Goal: Find specific page/section: Find specific page/section

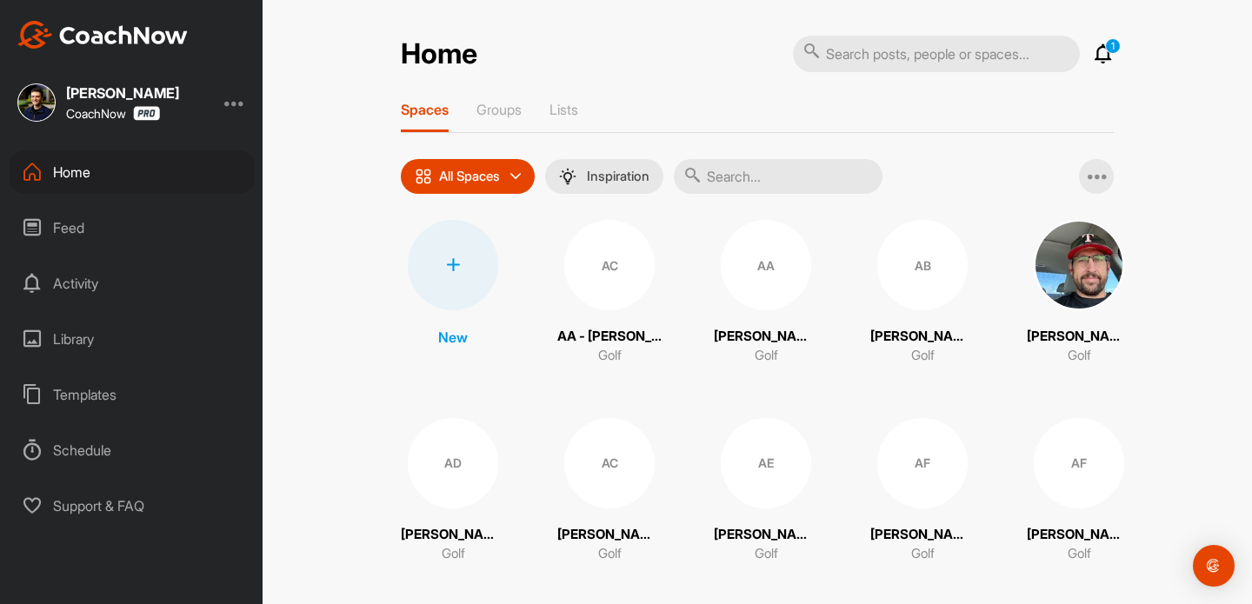
click at [1110, 45] on p "1" at bounding box center [1113, 46] width 16 height 16
click at [1107, 47] on p "1" at bounding box center [1113, 46] width 16 height 16
click at [1013, 55] on input "text" at bounding box center [936, 54] width 287 height 37
paste input "[PERSON_NAME]"
type input "[PERSON_NAME]"
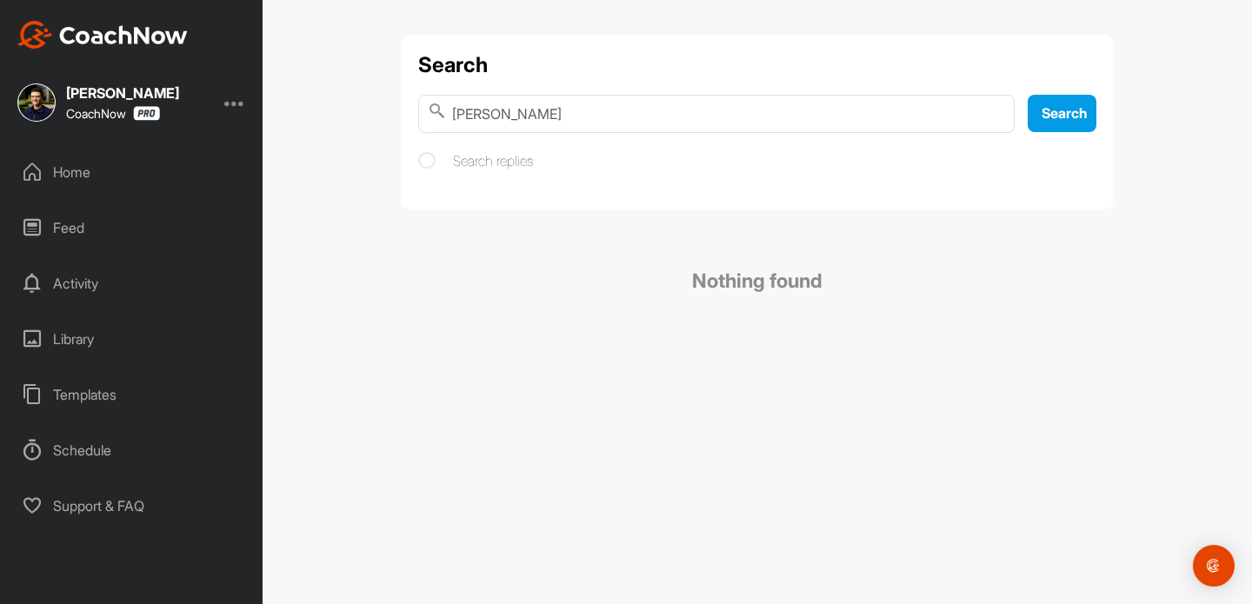
click at [172, 158] on div "Home" at bounding box center [132, 171] width 245 height 43
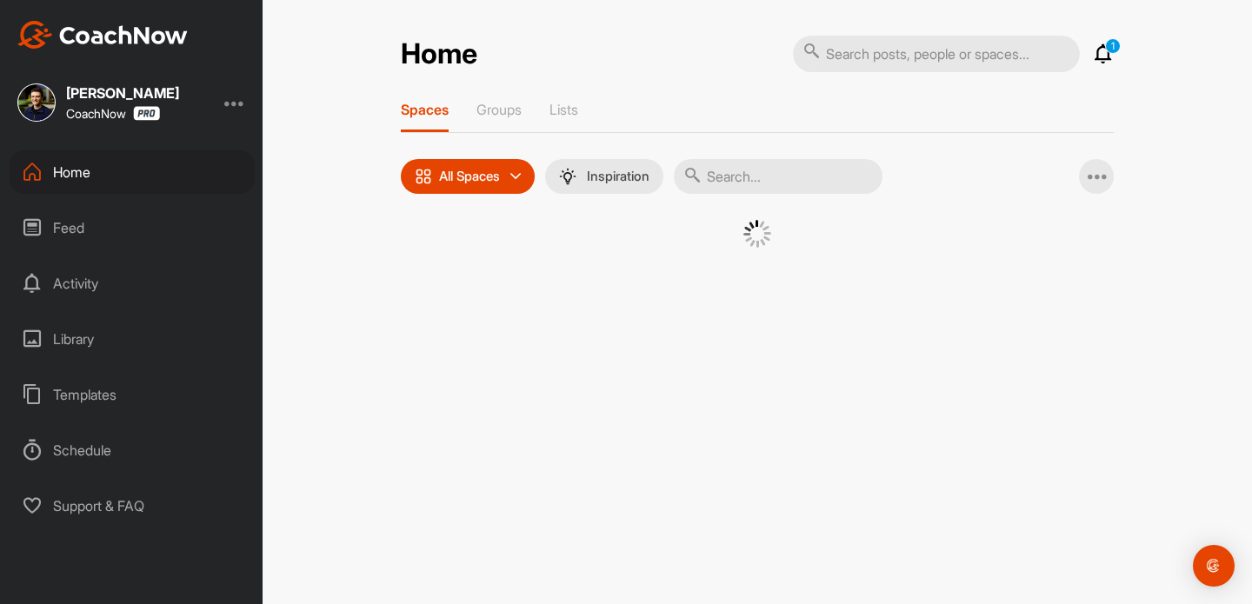
click at [749, 164] on input "text" at bounding box center [778, 176] width 209 height 35
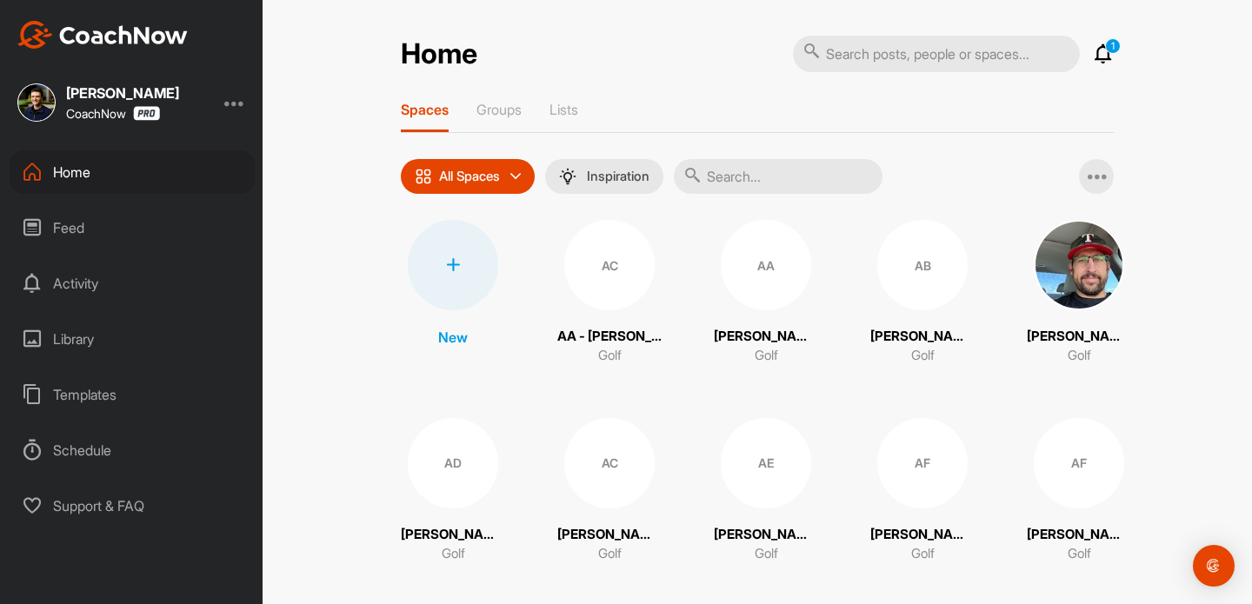
paste input "[PERSON_NAME]"
type input "[PERSON_NAME]"
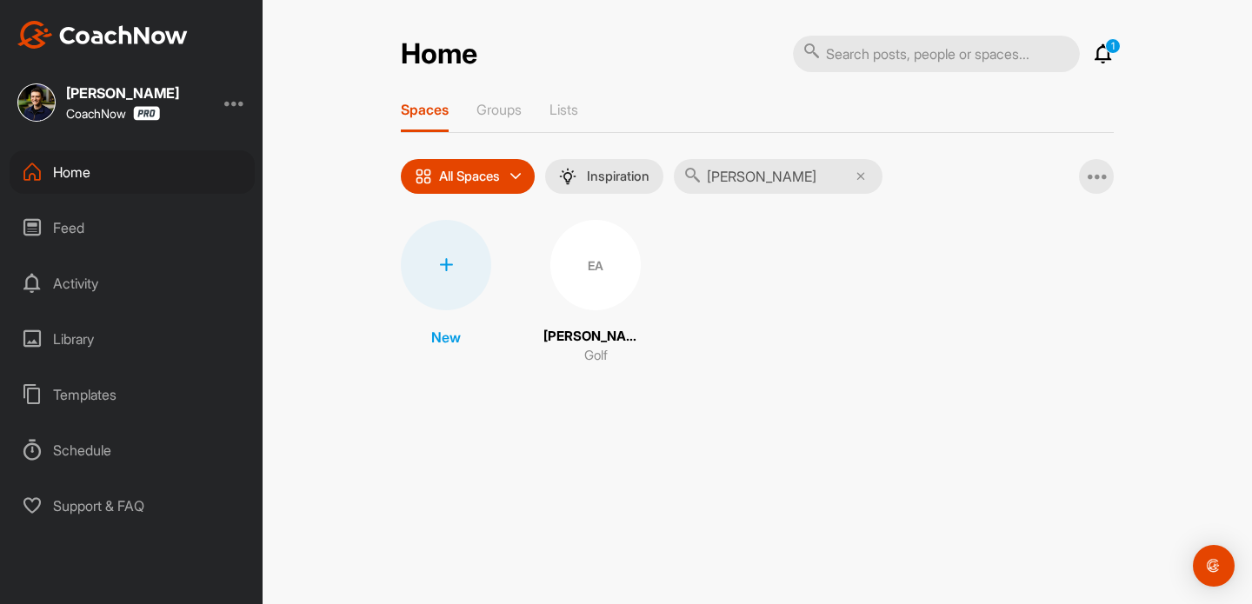
click at [629, 235] on span "EA" at bounding box center [595, 265] width 90 height 90
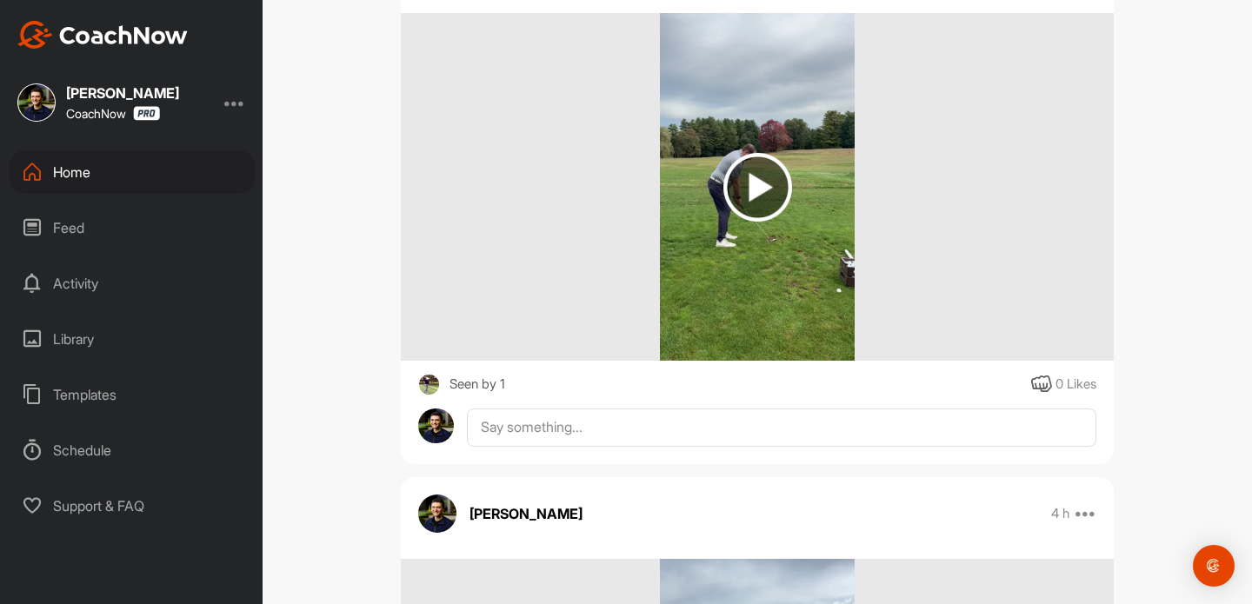
scroll to position [764, 0]
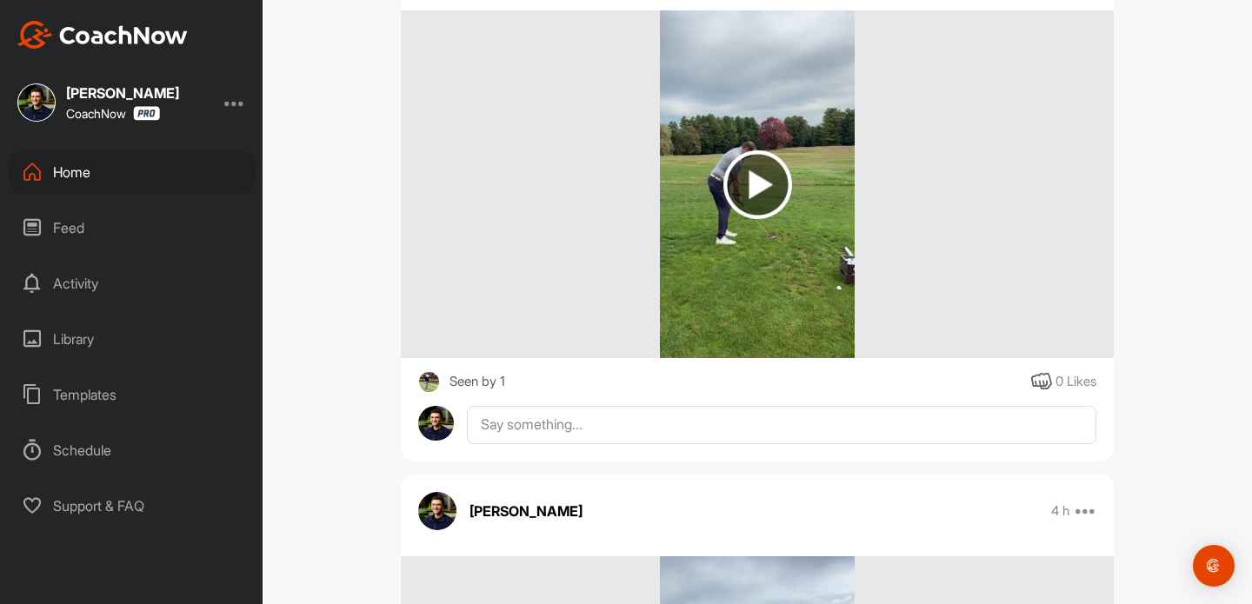
click at [768, 187] on img at bounding box center [757, 184] width 69 height 69
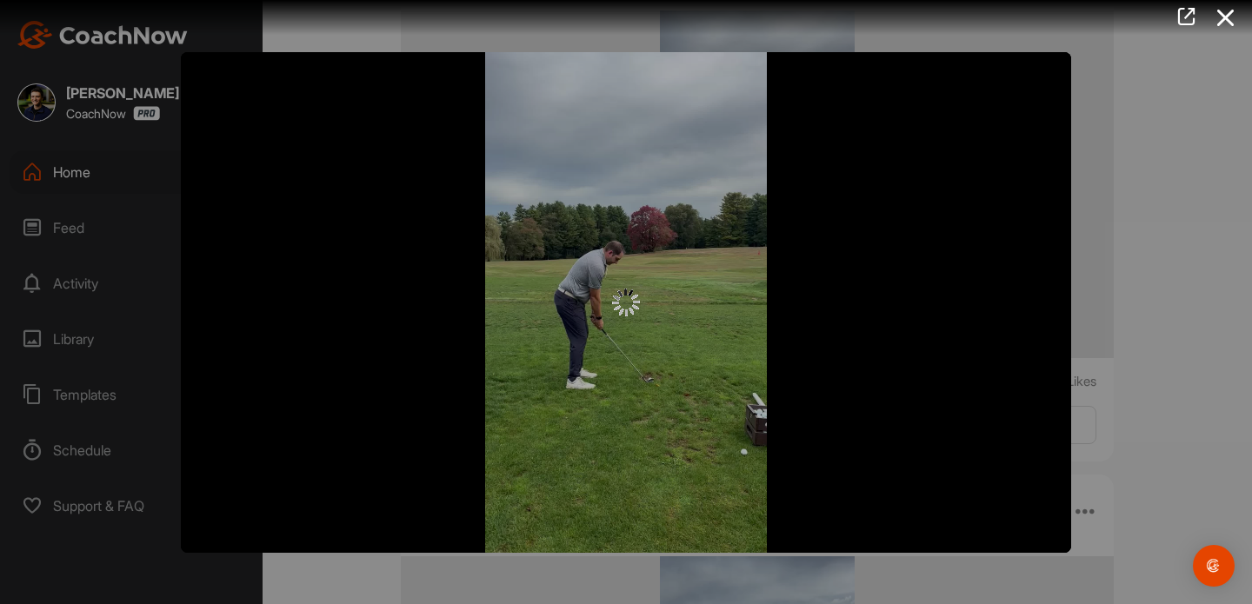
click at [648, 223] on div at bounding box center [626, 302] width 890 height 501
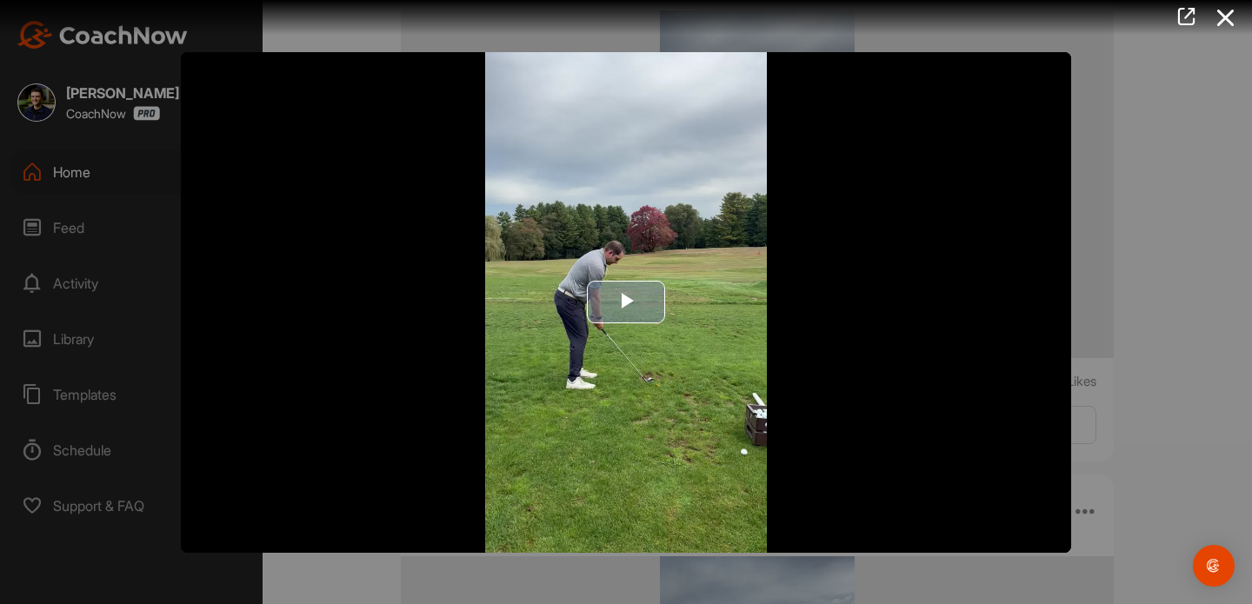
click at [626, 303] on span "Video Player" at bounding box center [626, 303] width 0 height 0
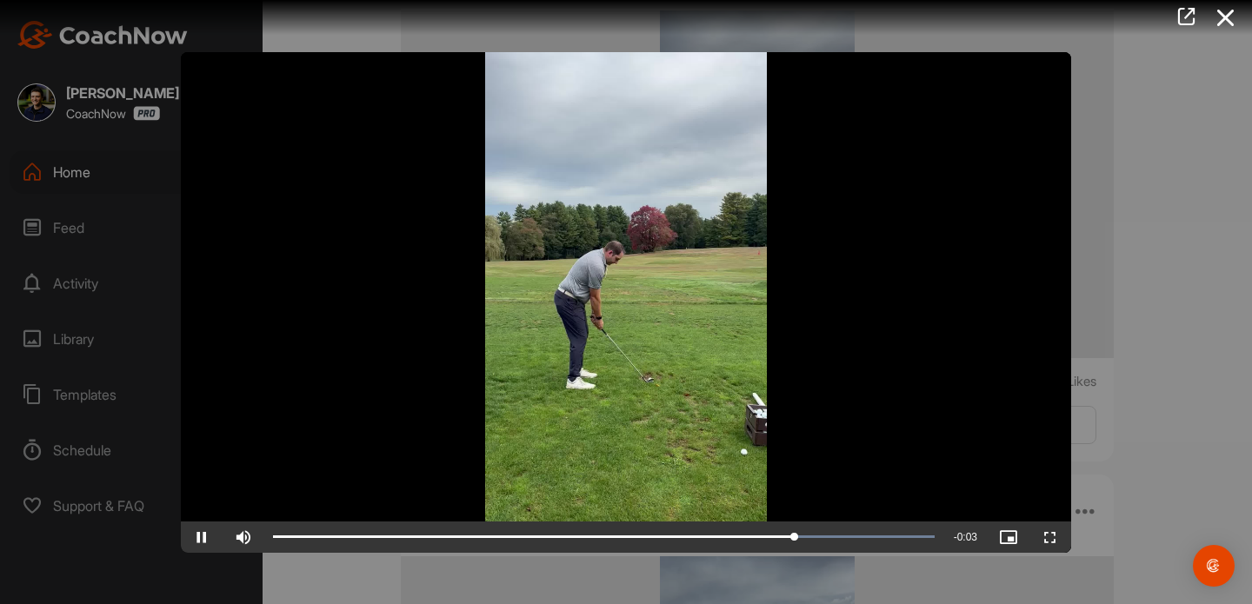
click at [1118, 306] on div at bounding box center [626, 302] width 1252 height 604
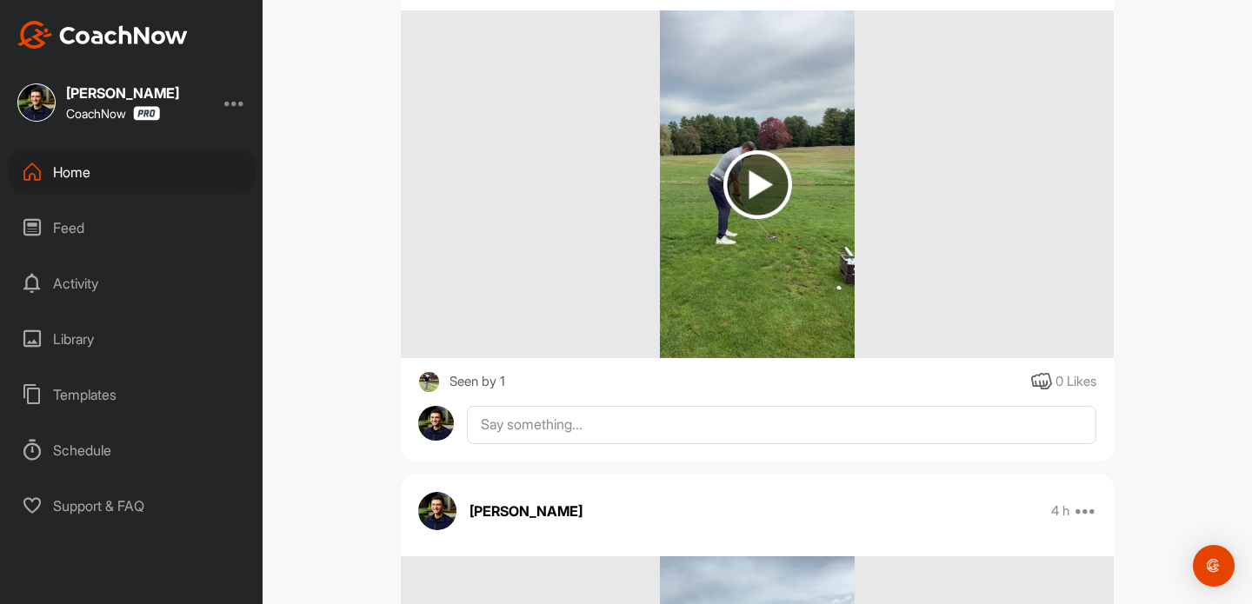
click at [82, 178] on div "Home" at bounding box center [132, 171] width 245 height 43
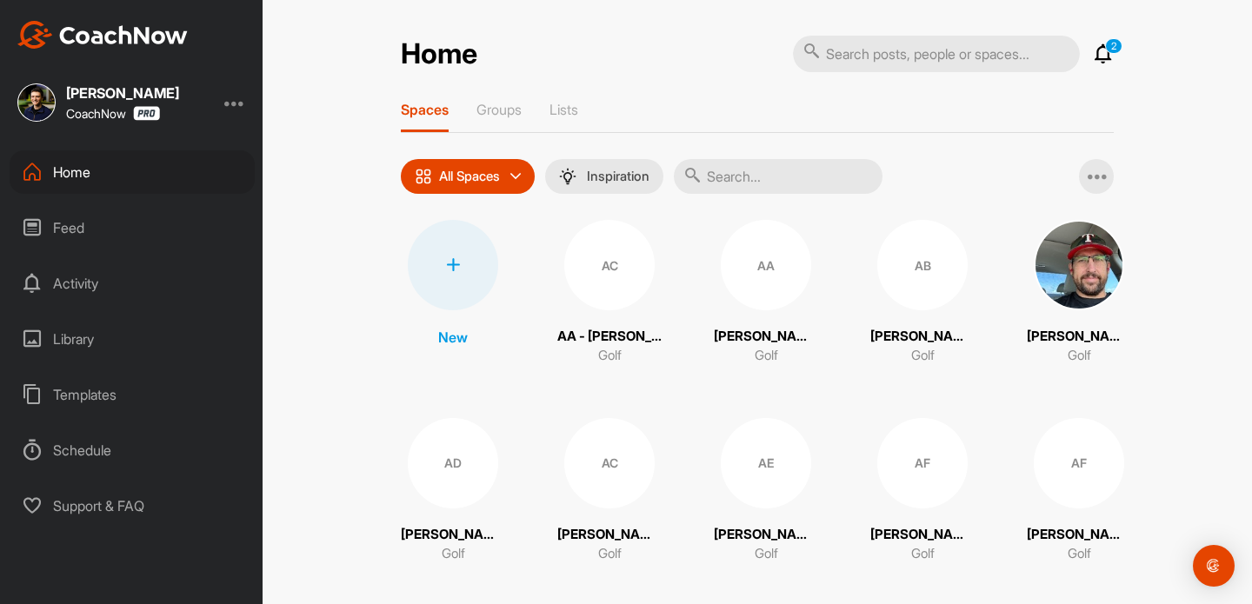
click at [739, 192] on input "text" at bounding box center [778, 176] width 209 height 35
paste input "[PERSON_NAME]"
type input "[PERSON_NAME]"
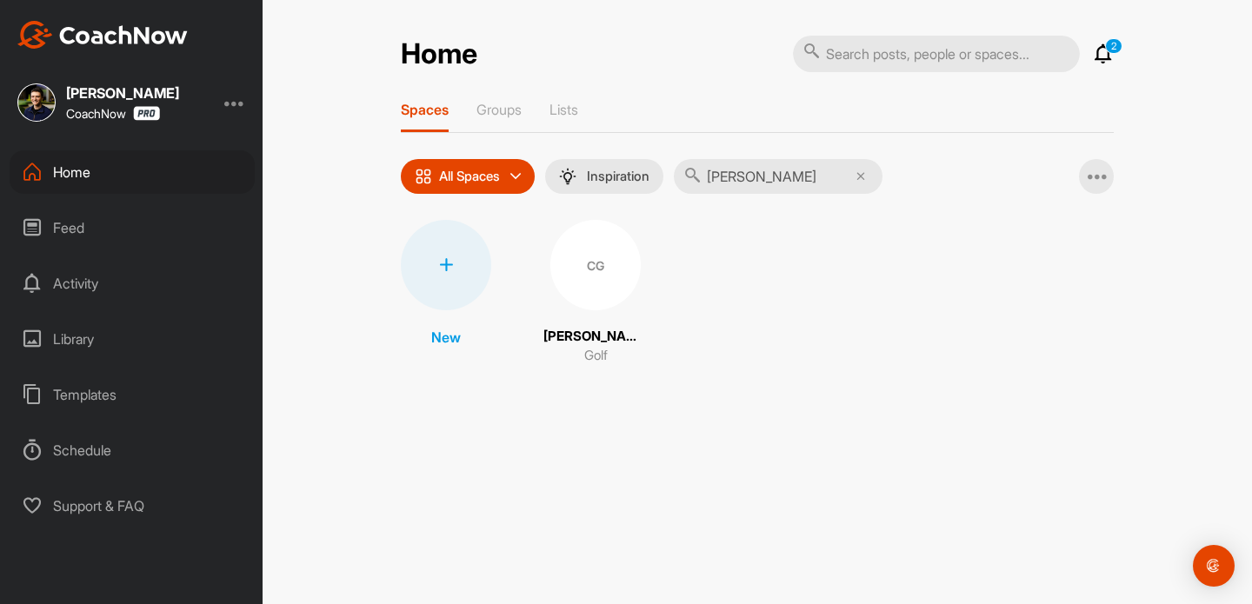
click at [614, 259] on div "CG" at bounding box center [595, 265] width 90 height 90
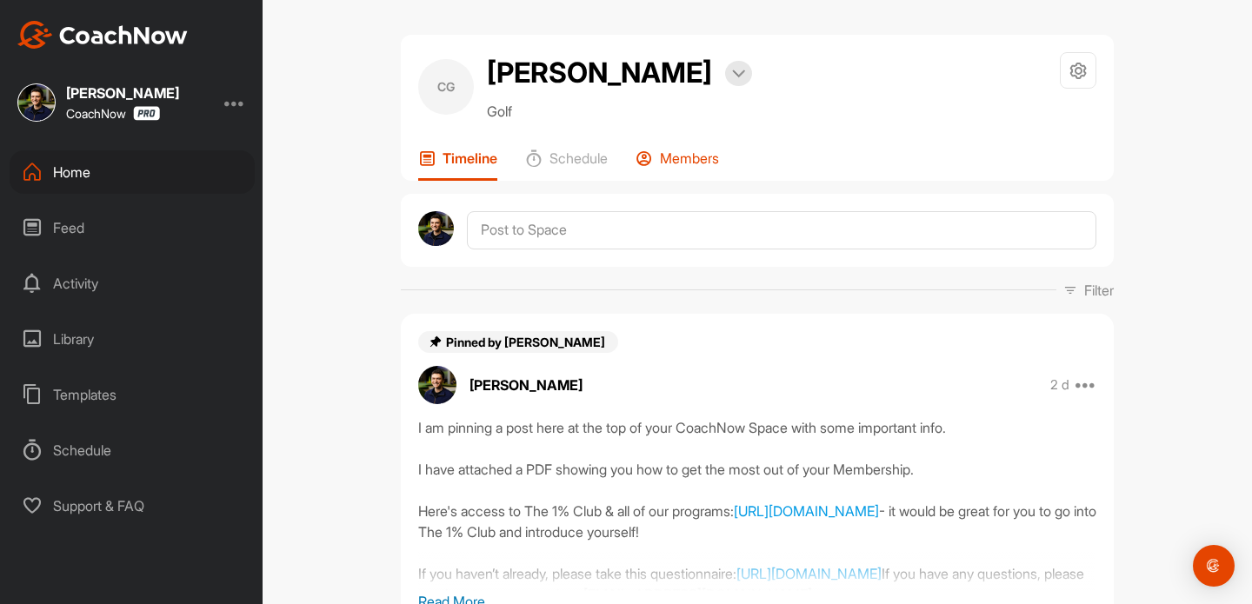
click at [691, 158] on p "Members" at bounding box center [689, 158] width 59 height 17
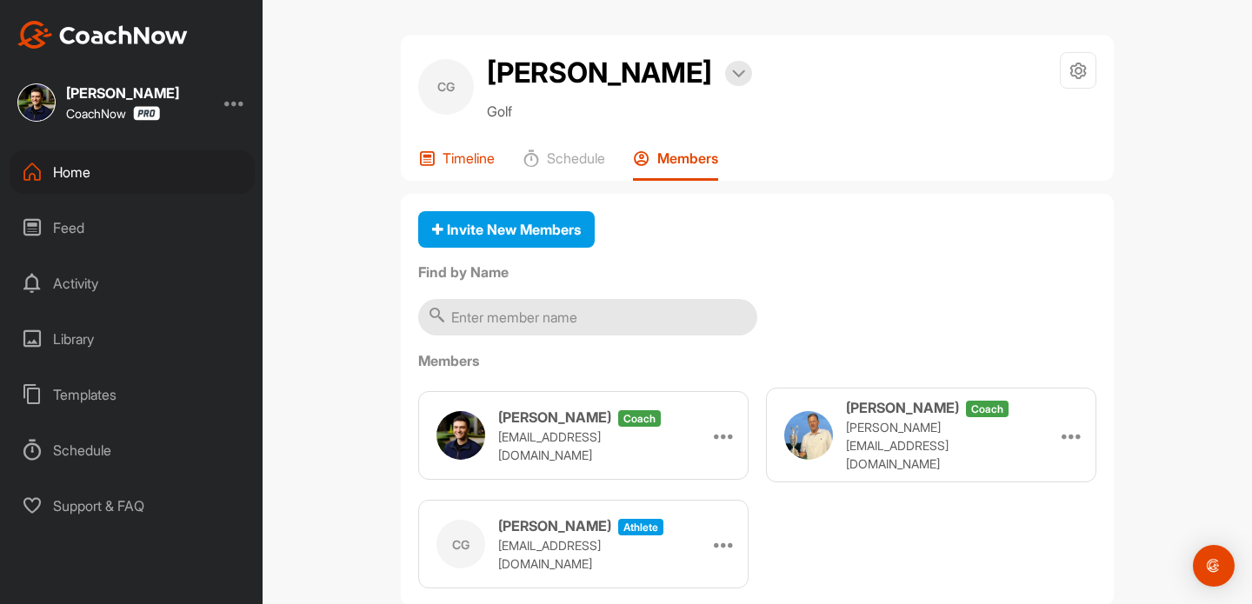
click at [480, 158] on p "Timeline" at bounding box center [469, 158] width 52 height 17
